Goal: Find contact information: Find contact information

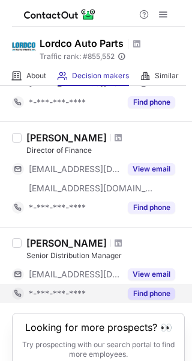
scroll to position [842, 0]
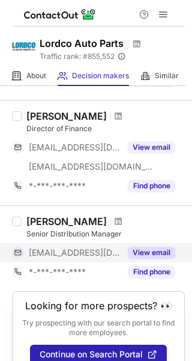
click at [145, 254] on button "View email" at bounding box center [152, 253] width 48 height 12
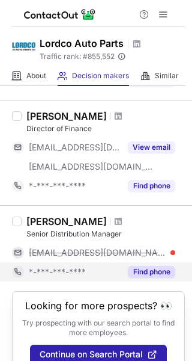
click at [150, 271] on button "Find phone" at bounding box center [152, 272] width 48 height 12
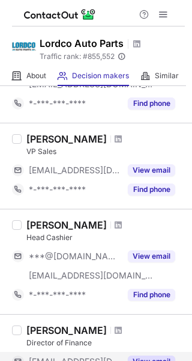
scroll to position [601, 0]
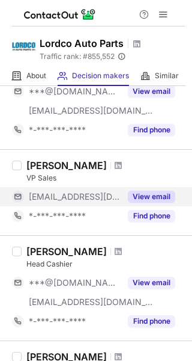
click at [155, 197] on button "View email" at bounding box center [152, 197] width 48 height 12
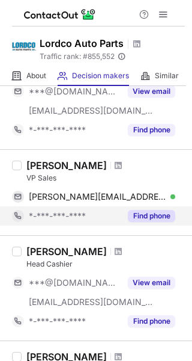
click at [147, 218] on button "Find phone" at bounding box center [152, 216] width 48 height 12
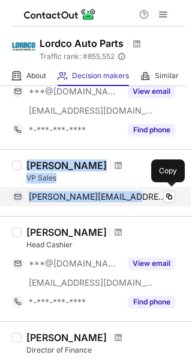
copy div "[PERSON_NAME] VP Sales [PERSON_NAME][EMAIL_ADDRESS][PERSON_NAME][DOMAIN_NAME]"
drag, startPoint x: 28, startPoint y: 167, endPoint x: 130, endPoint y: 195, distance: 106.6
click at [130, 195] on div "[PERSON_NAME] VP Sales [PERSON_NAME][EMAIL_ADDRESS][PERSON_NAME][DOMAIN_NAME] V…" at bounding box center [104, 182] width 164 height 47
